Goal: Information Seeking & Learning: Learn about a topic

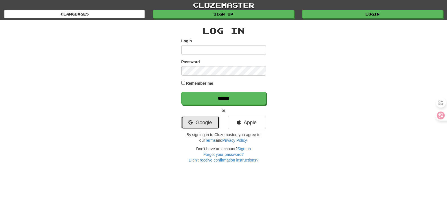
click at [204, 118] on link "Google" at bounding box center [200, 122] width 38 height 13
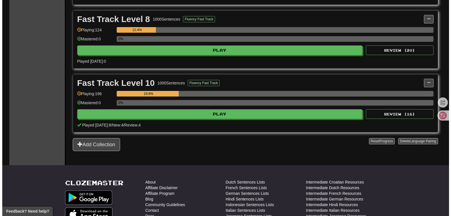
scroll to position [272, 0]
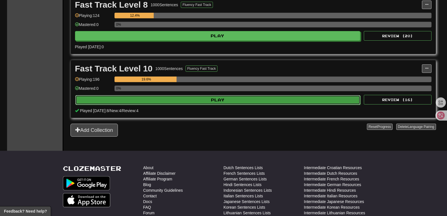
click at [174, 100] on button "Play" at bounding box center [217, 100] width 285 height 10
select select "**"
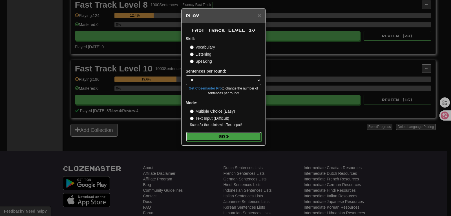
click at [210, 135] on button "Go" at bounding box center [224, 137] width 76 height 10
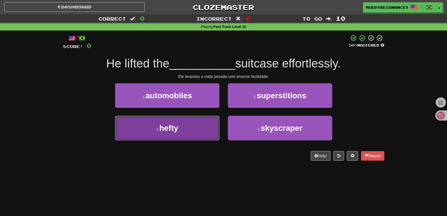
click at [206, 126] on button "3 . hefty" at bounding box center [167, 128] width 104 height 25
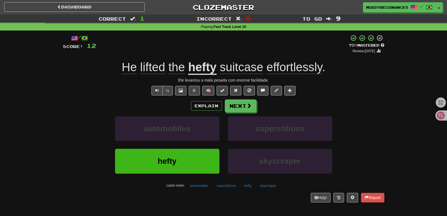
click at [400, 110] on div "Correct : 1 Incorrect : 0 To go : 9 Playing : Fast Track Level 10 / Score: 12 +…" at bounding box center [223, 112] width 447 height 196
click at [239, 106] on button "Next" at bounding box center [241, 106] width 32 height 13
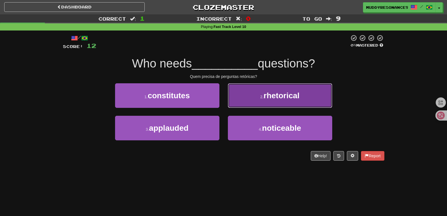
click at [269, 101] on button "2 . rhetorical" at bounding box center [280, 95] width 104 height 25
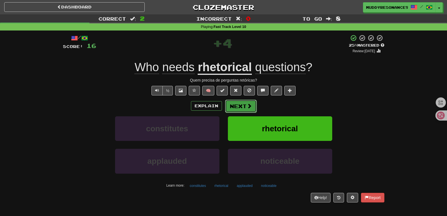
click at [244, 106] on button "Next" at bounding box center [241, 106] width 32 height 13
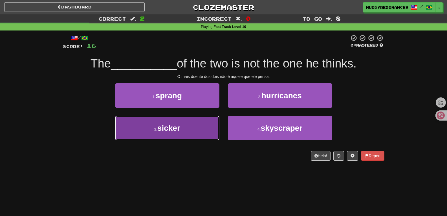
click at [210, 131] on button "3 . sicker" at bounding box center [167, 128] width 104 height 25
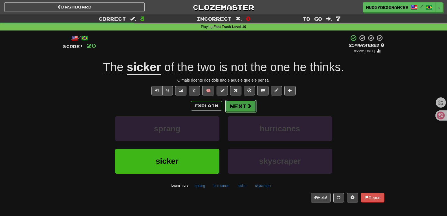
click at [236, 107] on button "Next" at bounding box center [241, 106] width 32 height 13
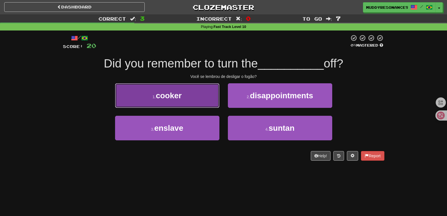
click at [188, 105] on button "1 . cooker" at bounding box center [167, 95] width 104 height 25
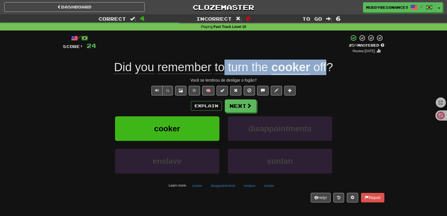
drag, startPoint x: 225, startPoint y: 67, endPoint x: 327, endPoint y: 70, distance: 101.9
click at [327, 70] on div "Did you remember to turn the cooker off ?" at bounding box center [224, 68] width 322 height 16
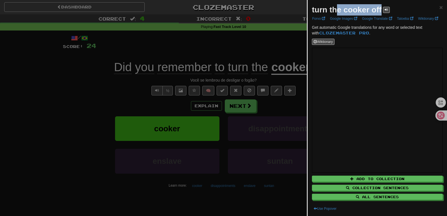
drag, startPoint x: 380, startPoint y: 10, endPoint x: 334, endPoint y: 11, distance: 46.5
click at [334, 11] on strong "turn the cooker off" at bounding box center [347, 9] width 70 height 9
click at [312, 10] on strong "turn the cooker off" at bounding box center [347, 9] width 70 height 9
drag, startPoint x: 312, startPoint y: 10, endPoint x: 378, endPoint y: 7, distance: 65.8
click at [378, 7] on strong "turn the cooker off" at bounding box center [347, 9] width 70 height 9
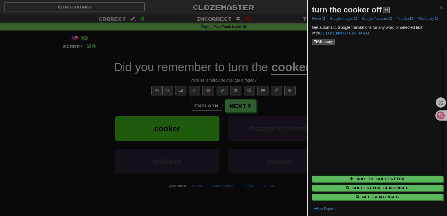
copy strong "turn the cooker off"
click at [278, 44] on div at bounding box center [223, 108] width 447 height 216
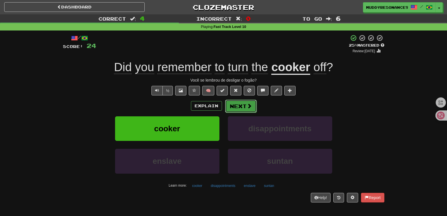
click at [247, 107] on span at bounding box center [249, 105] width 5 height 5
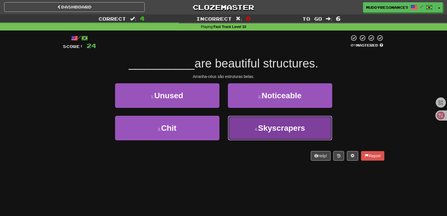
click at [265, 124] on span "Skyscrapers" at bounding box center [281, 128] width 47 height 9
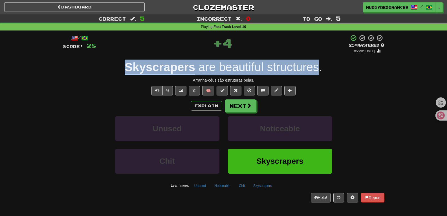
drag, startPoint x: 319, startPoint y: 69, endPoint x: 126, endPoint y: 66, distance: 193.5
click at [126, 66] on div "Skyscrapers are beautiful structures ." at bounding box center [224, 68] width 322 height 16
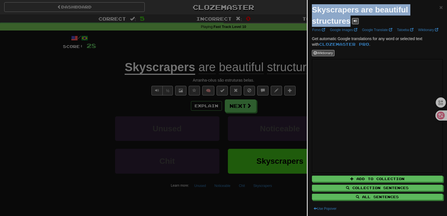
drag, startPoint x: 312, startPoint y: 11, endPoint x: 349, endPoint y: 23, distance: 38.4
click at [349, 23] on strong "Skyscrapers are beautiful structures" at bounding box center [360, 15] width 96 height 20
copy strong "Skyscrapers are beautiful structures"
click at [439, 6] on span "×" at bounding box center [440, 7] width 3 height 6
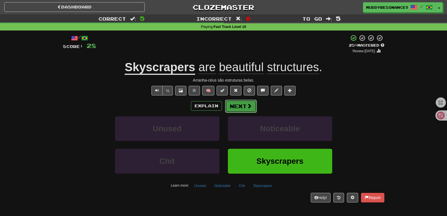
click at [243, 102] on button "Next" at bounding box center [241, 106] width 32 height 13
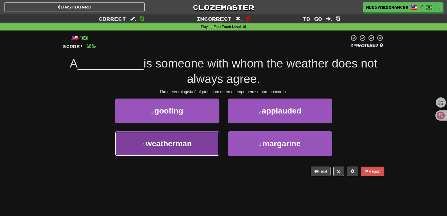
click at [208, 144] on button "3 . weatherman" at bounding box center [167, 143] width 104 height 25
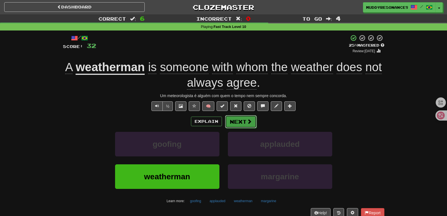
click at [241, 122] on button "Next" at bounding box center [241, 121] width 32 height 13
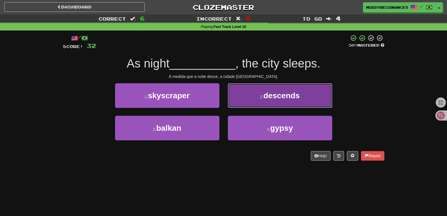
click at [274, 100] on span "descends" at bounding box center [281, 95] width 36 height 9
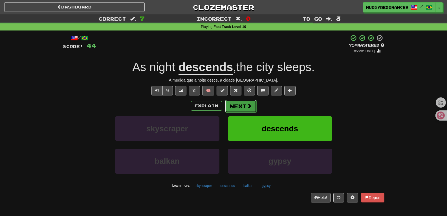
click at [240, 109] on button "Next" at bounding box center [241, 106] width 32 height 13
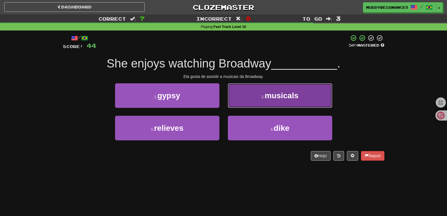
click at [268, 89] on button "2 . musicals" at bounding box center [280, 95] width 104 height 25
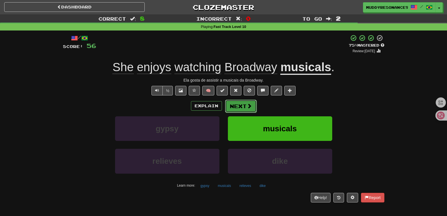
click at [241, 107] on button "Next" at bounding box center [241, 106] width 32 height 13
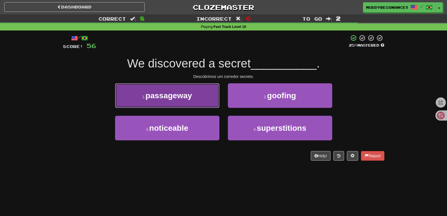
click at [210, 95] on button "1 . passageway" at bounding box center [167, 95] width 104 height 25
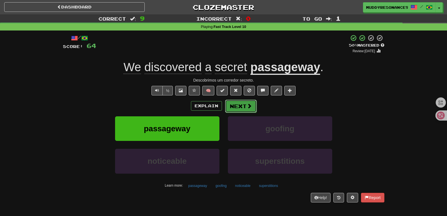
click at [245, 104] on button "Next" at bounding box center [241, 106] width 32 height 13
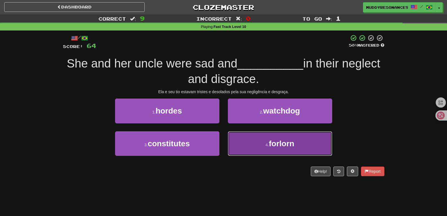
click at [285, 140] on span "forlorn" at bounding box center [281, 143] width 25 height 9
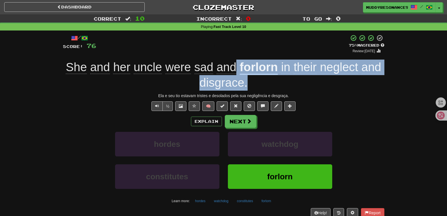
drag, startPoint x: 238, startPoint y: 67, endPoint x: 252, endPoint y: 87, distance: 25.1
click at [252, 87] on div "She and her uncle were sad and forlorn in their neglect and disgrace ." at bounding box center [224, 75] width 322 height 31
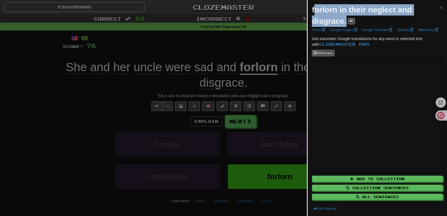
drag, startPoint x: 312, startPoint y: 10, endPoint x: 345, endPoint y: 25, distance: 36.5
click at [345, 25] on strong "forlorn in their neglect and disgrace." at bounding box center [362, 15] width 100 height 20
copy strong "forlorn in their neglect and disgrace"
click at [439, 8] on span "×" at bounding box center [440, 7] width 3 height 6
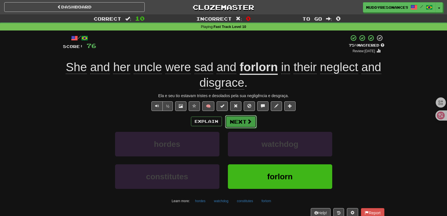
click at [242, 120] on button "Next" at bounding box center [241, 121] width 32 height 13
